Goal: Transaction & Acquisition: Subscribe to service/newsletter

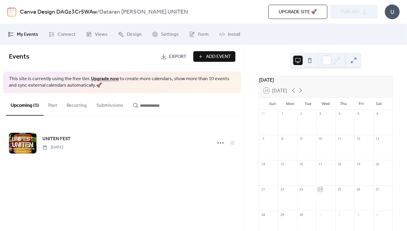
click at [188, 183] on div "Events Export Add Event This site is currently using the free tier. Upgrade now…" at bounding box center [122, 138] width 244 height 187
click at [99, 35] on span "Views" at bounding box center [101, 34] width 13 height 7
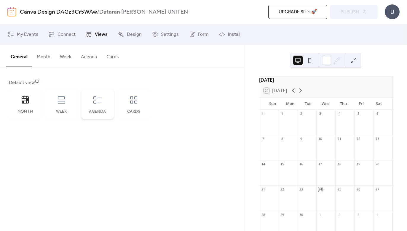
click at [103, 103] on div "Agenda" at bounding box center [97, 104] width 33 height 30
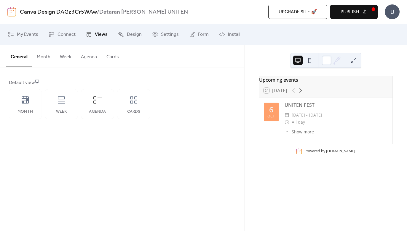
click at [345, 89] on div "24 [DATE]" at bounding box center [325, 91] width 133 height 14
click at [61, 105] on div "Week" at bounding box center [61, 104] width 33 height 30
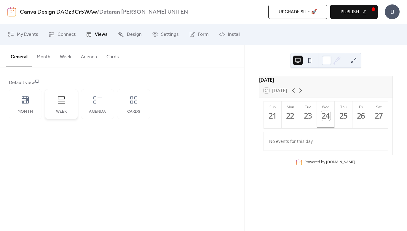
click at [61, 105] on div "Week" at bounding box center [61, 104] width 33 height 30
click at [101, 106] on div "Agenda" at bounding box center [97, 104] width 33 height 30
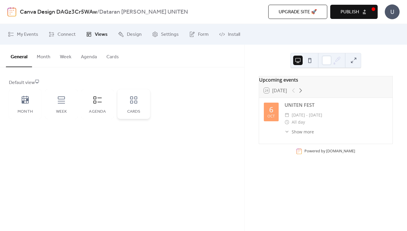
click at [133, 104] on icon at bounding box center [133, 99] width 9 height 9
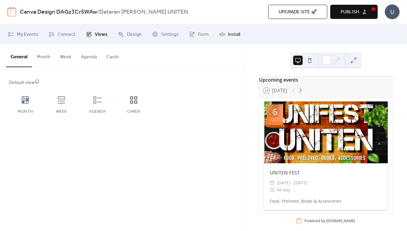
click at [228, 35] on span "Install" at bounding box center [234, 34] width 12 height 7
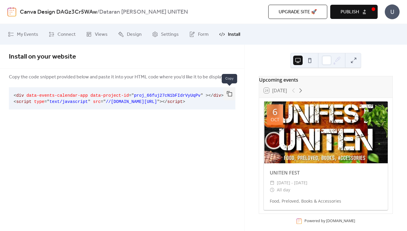
click at [230, 92] on button "button" at bounding box center [229, 93] width 12 height 13
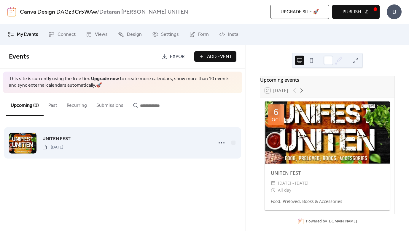
click at [111, 146] on div "UNITEN FEST [DATE]" at bounding box center [125, 142] width 167 height 15
click at [220, 143] on circle at bounding box center [218, 143] width 1 height 1
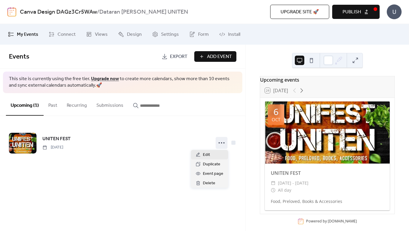
click at [206, 155] on span "Edit" at bounding box center [206, 155] width 7 height 7
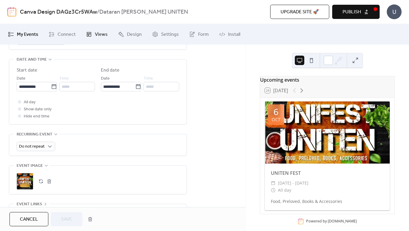
scroll to position [188, 0]
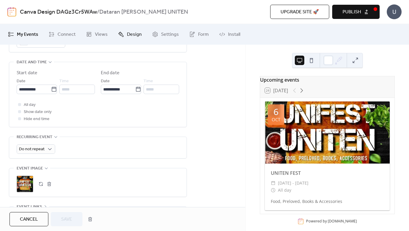
click at [127, 36] on span "Design" at bounding box center [134, 34] width 15 height 7
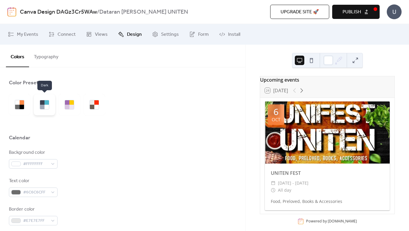
click at [46, 105] on div at bounding box center [46, 107] width 4 height 4
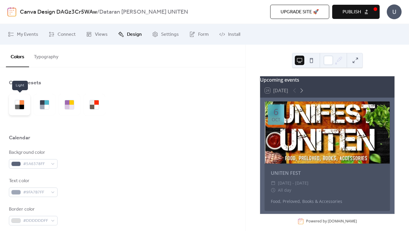
click at [19, 105] on div at bounding box center [17, 107] width 4 height 4
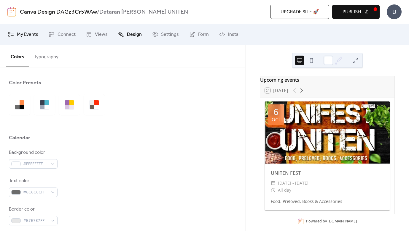
click at [30, 33] on span "My Events" at bounding box center [27, 34] width 21 height 7
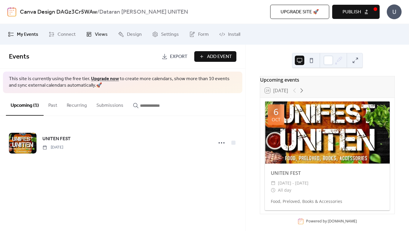
click at [101, 33] on span "Views" at bounding box center [101, 34] width 13 height 7
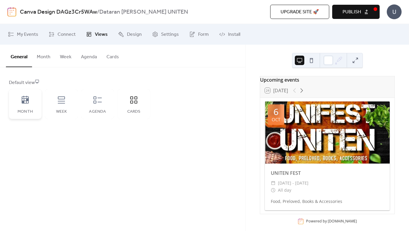
click at [25, 103] on icon at bounding box center [25, 100] width 7 height 8
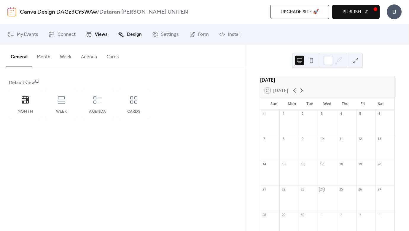
click at [128, 36] on span "Design" at bounding box center [134, 34] width 15 height 7
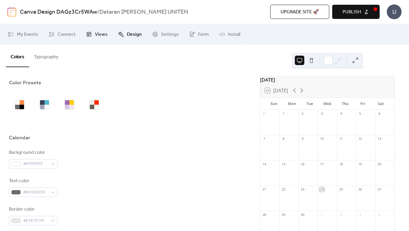
click at [97, 33] on span "Views" at bounding box center [101, 34] width 13 height 7
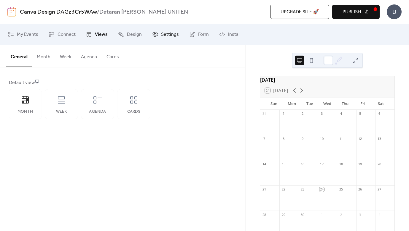
click at [169, 35] on span "Settings" at bounding box center [170, 34] width 18 height 7
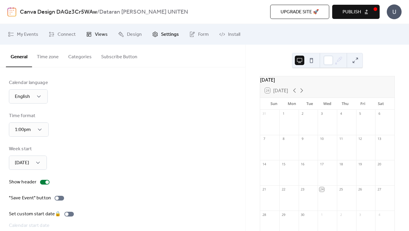
click at [98, 36] on span "Views" at bounding box center [101, 34] width 13 height 7
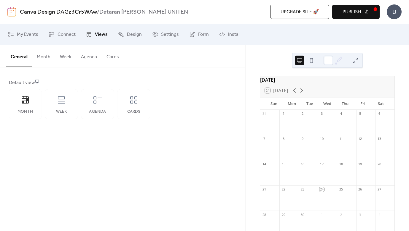
click at [171, 95] on div "Default view Month Week Agenda Cards" at bounding box center [122, 99] width 227 height 40
click at [97, 101] on icon at bounding box center [97, 99] width 9 height 9
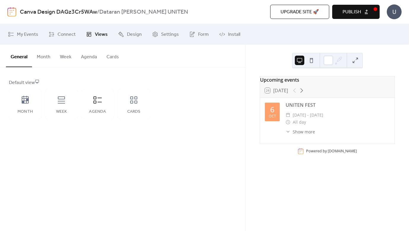
click at [346, 12] on span "Publish" at bounding box center [351, 12] width 18 height 7
click at [26, 104] on icon at bounding box center [24, 99] width 9 height 9
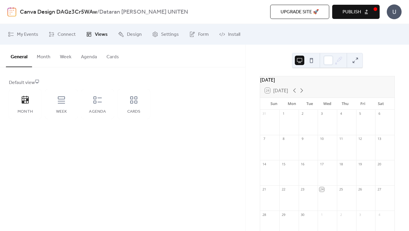
click at [356, 13] on span "Publish" at bounding box center [351, 12] width 18 height 7
click at [25, 35] on span "My Events" at bounding box center [27, 34] width 21 height 7
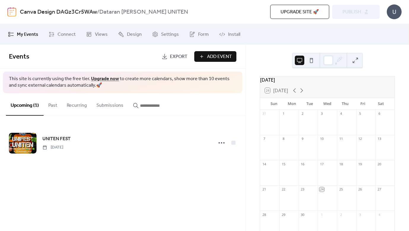
click at [142, 170] on div "Events Export Add Event This site is currently using the free tier. Upgrade now…" at bounding box center [122, 138] width 245 height 187
click at [298, 10] on span "Upgrade site 🚀" at bounding box center [299, 12] width 38 height 7
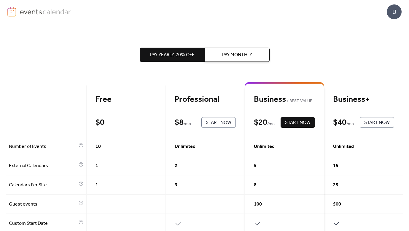
click at [224, 124] on span "Start Now" at bounding box center [218, 122] width 25 height 7
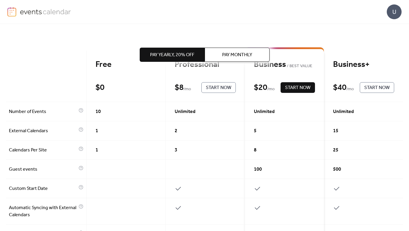
scroll to position [47, 0]
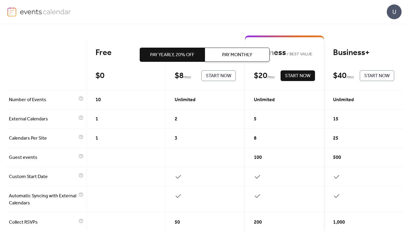
click at [220, 75] on div "Pay Yearly, 20% off Pay Monthly" at bounding box center [205, 55] width 130 height 62
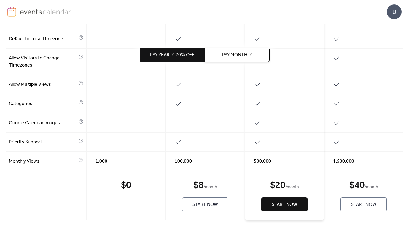
scroll to position [297, 0]
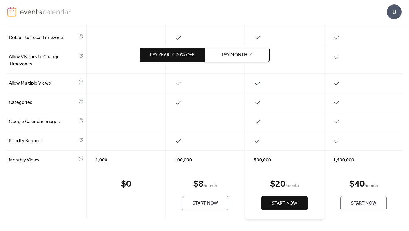
click at [211, 205] on span "Start Now" at bounding box center [204, 203] width 25 height 7
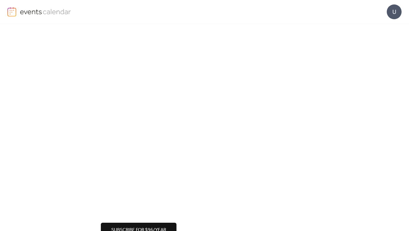
scroll to position [30, 0]
click at [322, 182] on div "Upgrade to Professional Subscribe for $96/year" at bounding box center [204, 120] width 409 height 252
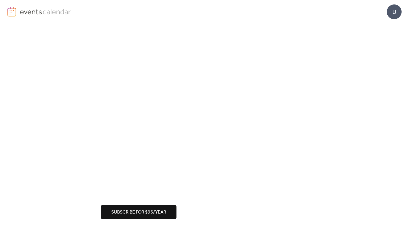
click at [350, 44] on div "Upgrade to Professional Subscribe for $96/year" at bounding box center [204, 106] width 409 height 252
